Goal: Task Accomplishment & Management: Manage account settings

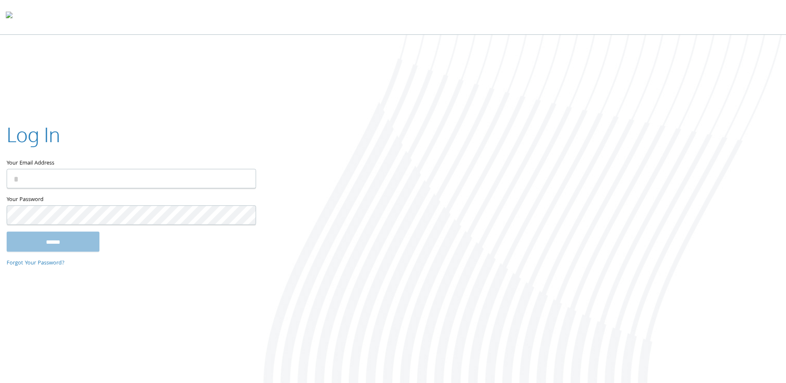
type input "**********"
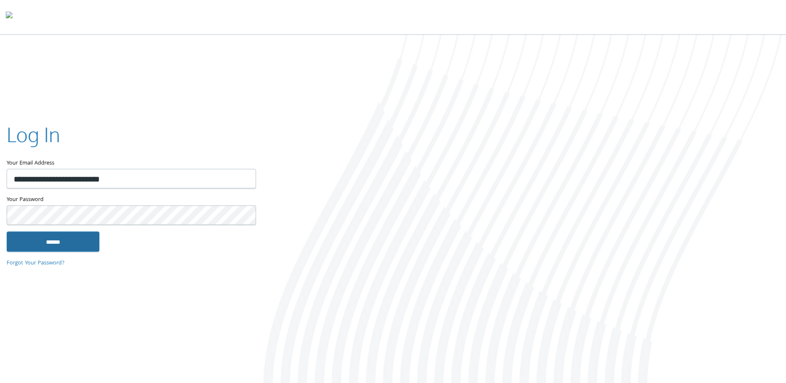
click at [61, 247] on input "******" at bounding box center [53, 242] width 93 height 20
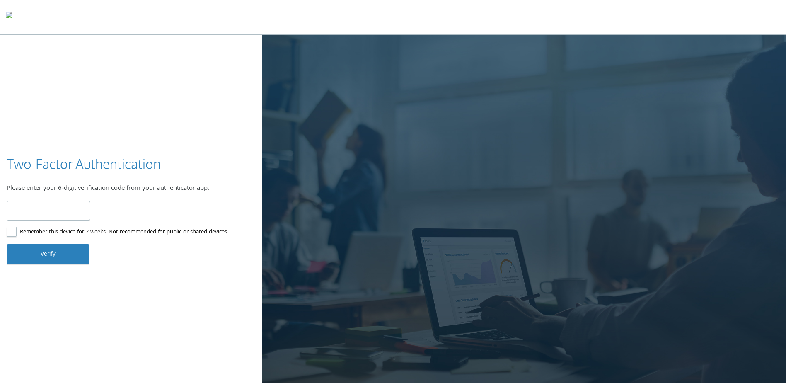
type input "******"
click at [45, 252] on button "Verify" at bounding box center [48, 254] width 83 height 20
